Goal: Task Accomplishment & Management: Complete application form

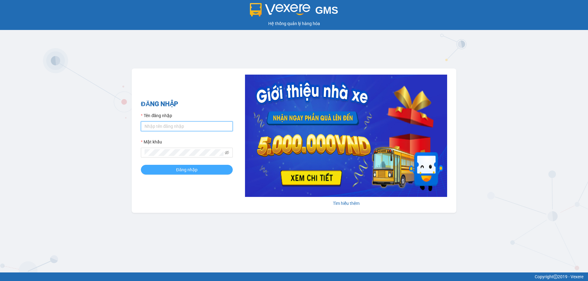
type input "muaalau.longhoan"
click at [171, 170] on button "Đăng nhập" at bounding box center [187, 170] width 92 height 10
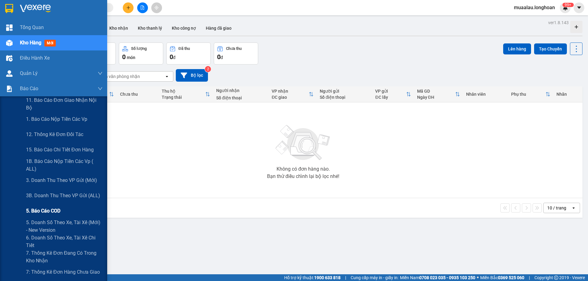
click at [52, 211] on span "5. Báo cáo COD" at bounding box center [43, 211] width 34 height 8
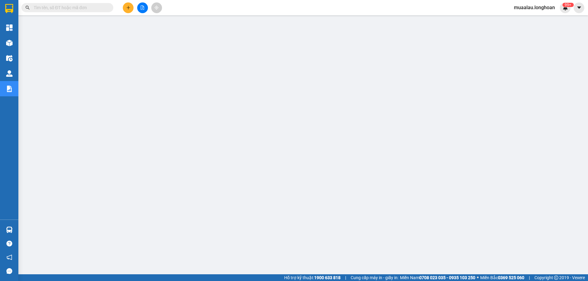
click at [81, 2] on div "Kết quả tìm kiếm ( 0 ) Bộ lọc No Data" at bounding box center [59, 7] width 119 height 11
click at [81, 11] on span at bounding box center [67, 7] width 92 height 9
click at [72, 7] on input "text" at bounding box center [70, 7] width 72 height 7
paste input "HNVD0909250002"
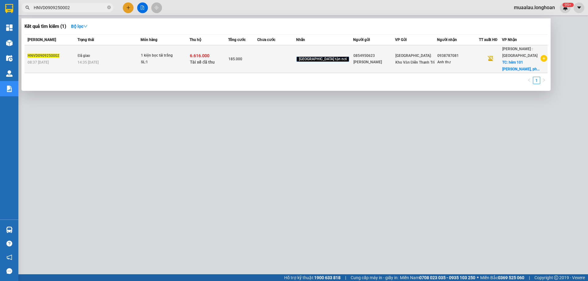
type input "HNVD0909250002"
click at [72, 57] on div "HNVD0909250002" at bounding box center [52, 56] width 48 height 6
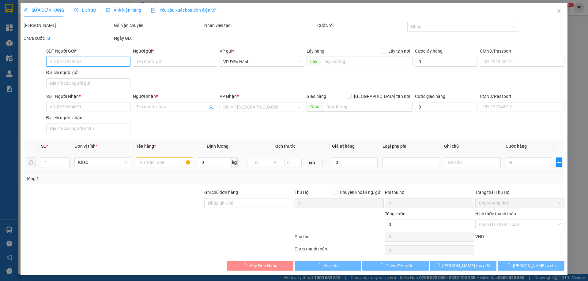
type input "0854950623"
type input "C Phương"
type input "0938787081"
type input "Anh thư"
checkbox input "true"
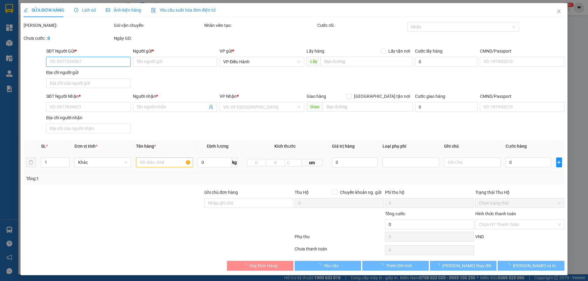
type input "hẻm 101 nguyễn thị tần, phường 2, quận 8 , HCM"
type input "hàng giao nguyên kiện, hư vỡ ko đền"
checkbox input "true"
type input "6.616.000"
type input "25.000"
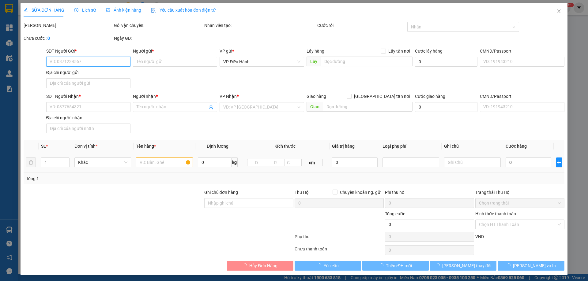
type input "185.000"
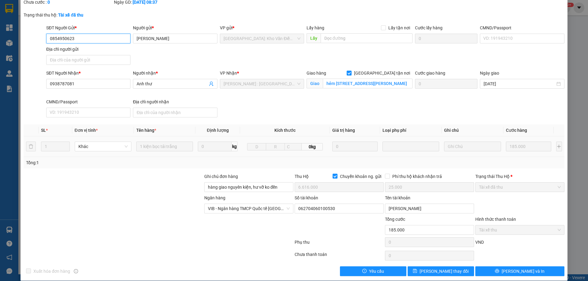
scroll to position [43, 0]
